Goal: Ask a question

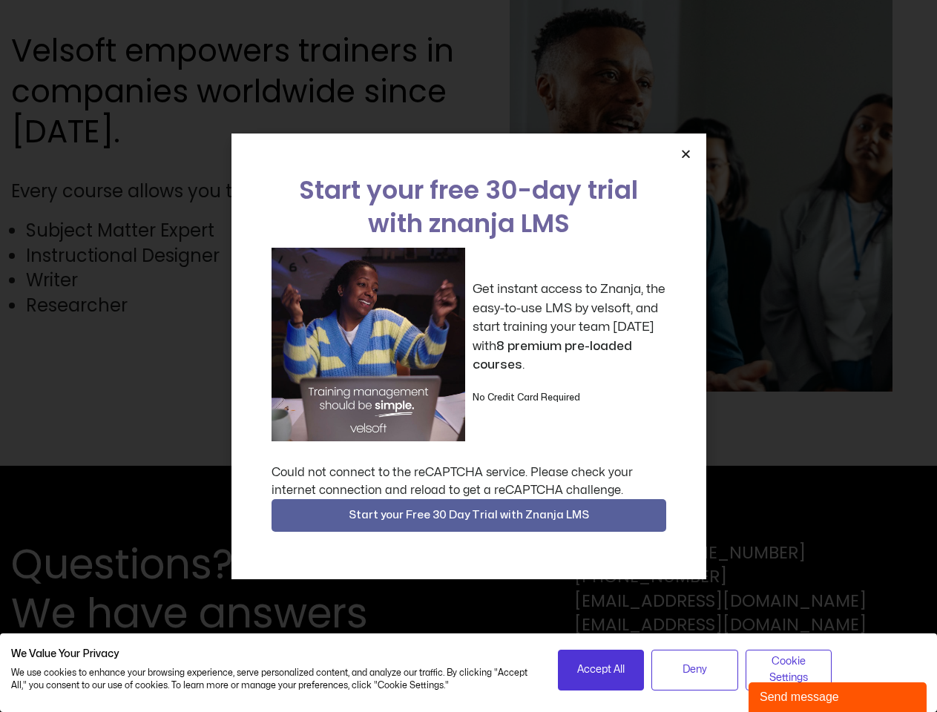
click at [468, 356] on div "Get instant access to Znanja, the easy-to-use LMS by velsoft, and start trainin…" at bounding box center [469, 345] width 395 height 194
click at [686, 154] on icon "Close" at bounding box center [685, 153] width 11 height 11
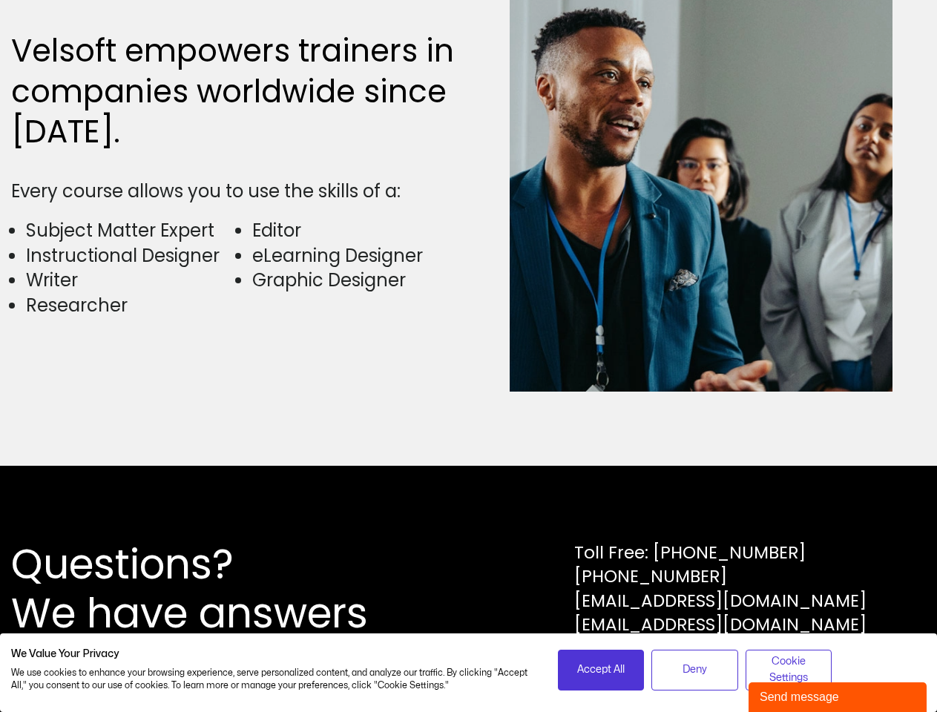
click at [469, 516] on div "Questions? We have answers Toll Free: [PHONE_NUMBER] [PHONE_NUMBER] [EMAIL_ADDR…" at bounding box center [468, 589] width 937 height 246
click at [601, 670] on span "Accept All" at bounding box center [600, 670] width 47 height 16
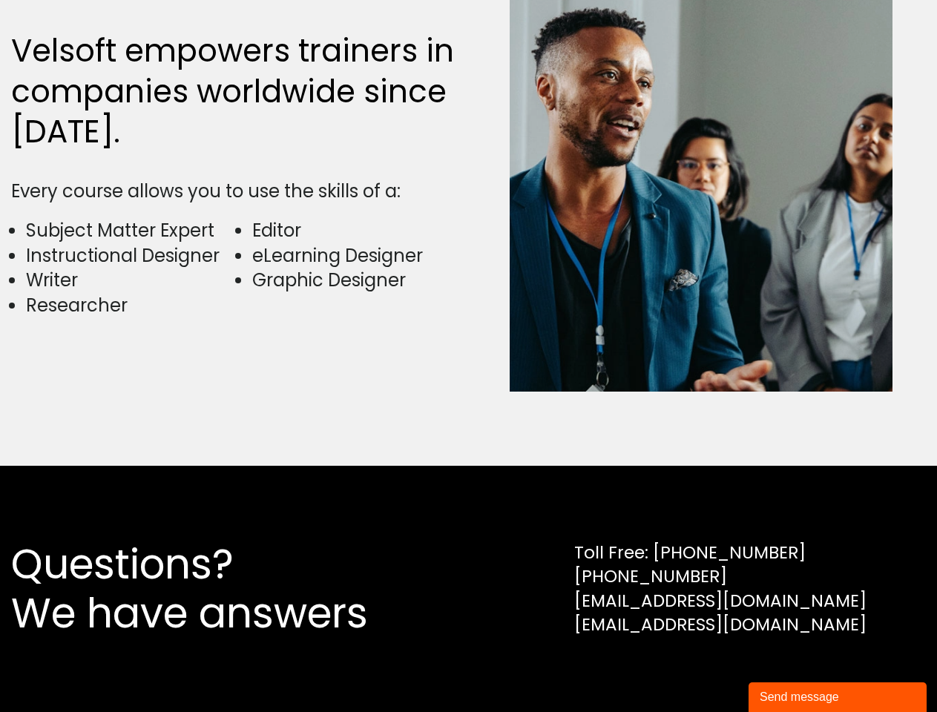
click at [694, 670] on div "Questions? We have answers Toll Free: [PHONE_NUMBER] [PHONE_NUMBER] [EMAIL_ADDR…" at bounding box center [468, 589] width 937 height 246
click at [789, 670] on div "Questions? We have answers Toll Free: [PHONE_NUMBER] [PHONE_NUMBER] [EMAIL_ADDR…" at bounding box center [468, 589] width 937 height 246
click at [838, 697] on div "Send message" at bounding box center [838, 697] width 156 height 18
